Goal: Information Seeking & Learning: Find specific fact

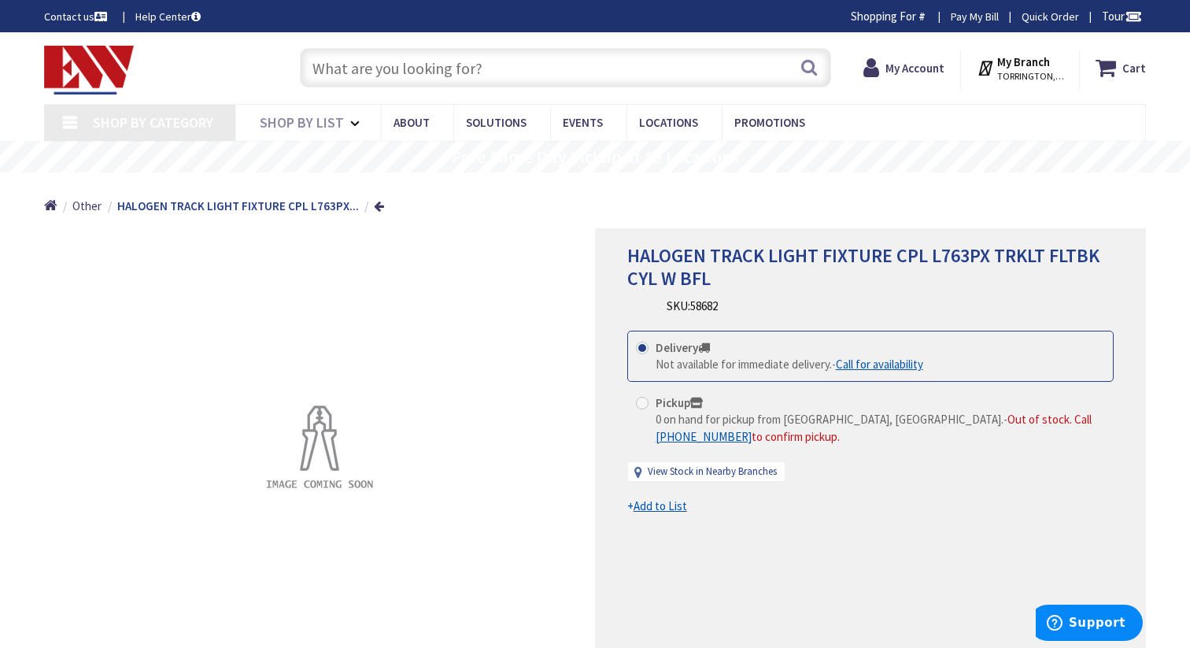
type input "[GEOGRAPHIC_DATA], [GEOGRAPHIC_DATA]"
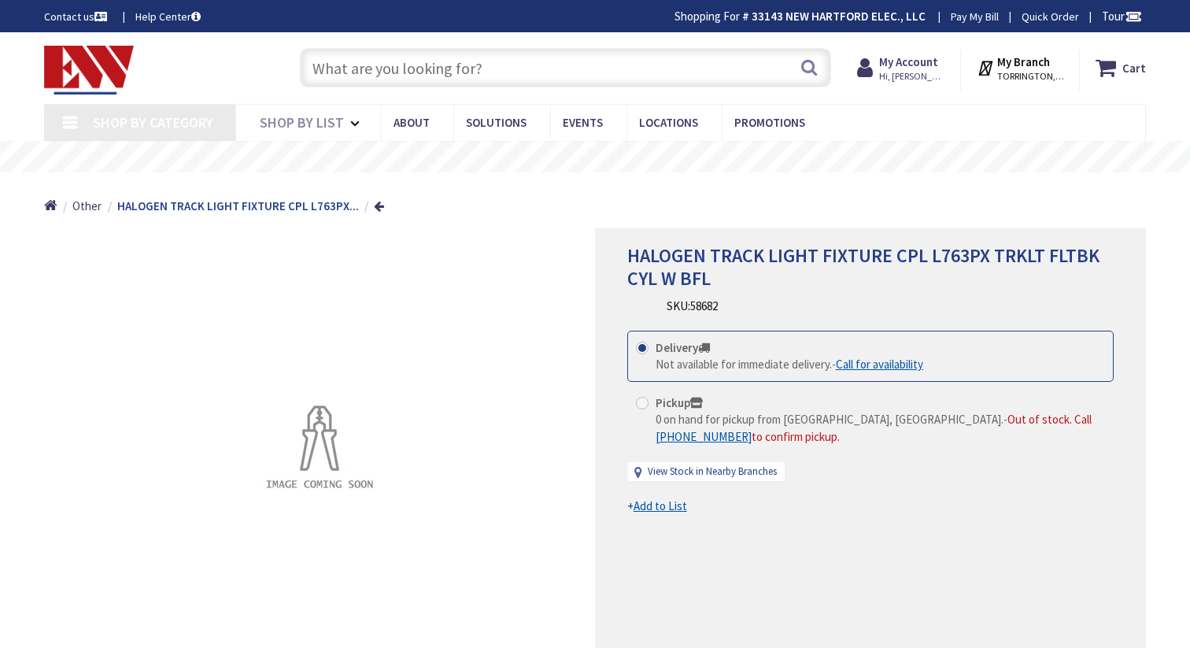
click at [479, 58] on input "text" at bounding box center [565, 67] width 531 height 39
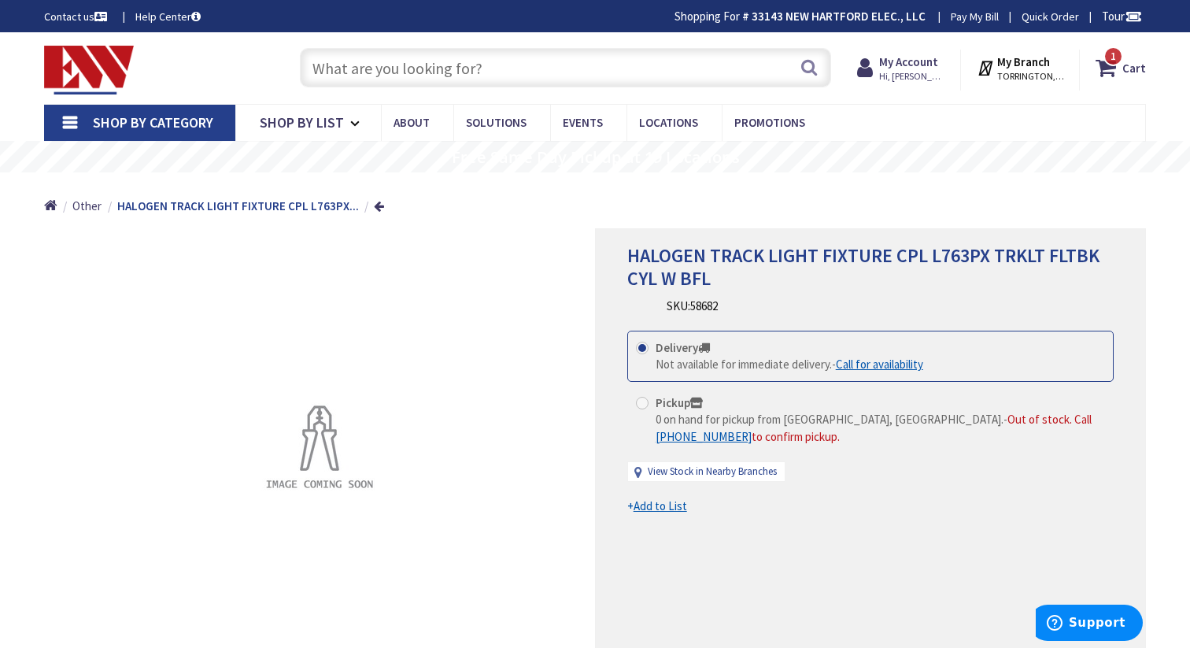
type input "j"
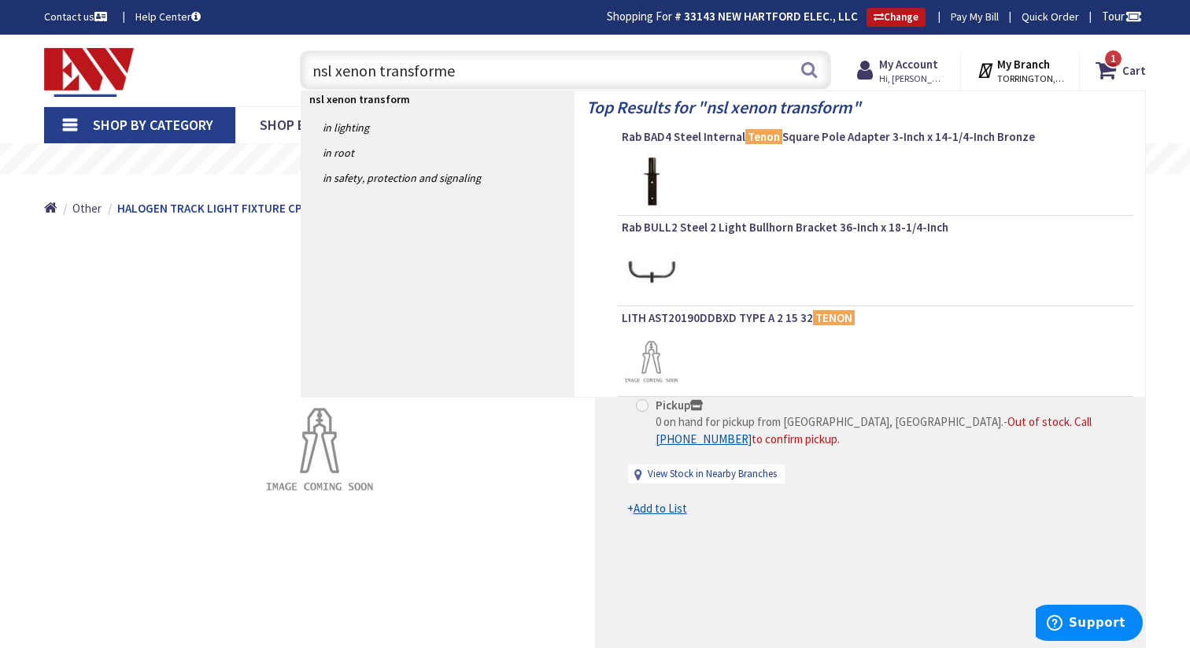
type input "nsl xenon transformer"
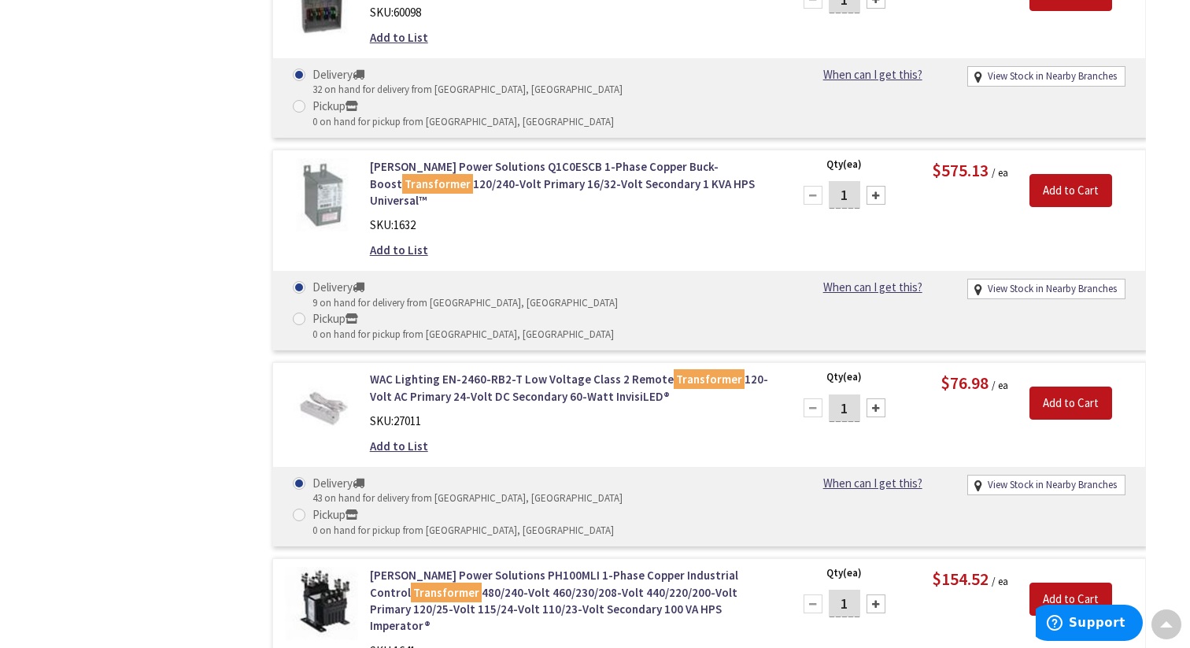
scroll to position [2236, 0]
